Goal: Task Accomplishment & Management: Use online tool/utility

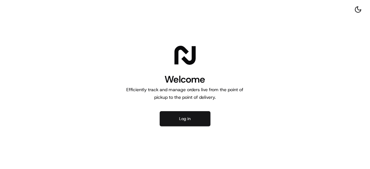
click at [185, 124] on button "Log in" at bounding box center [185, 118] width 51 height 15
